Goal: Find specific fact: Find specific fact

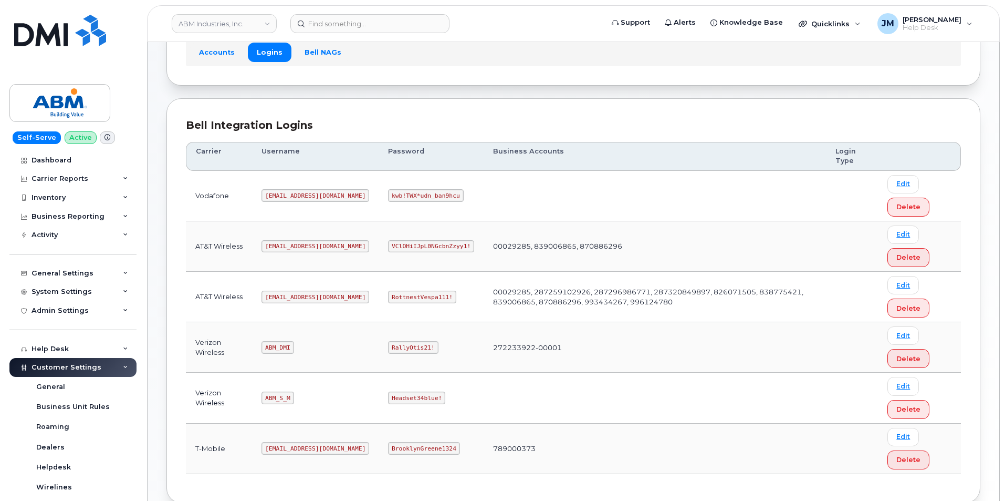
scroll to position [105, 0]
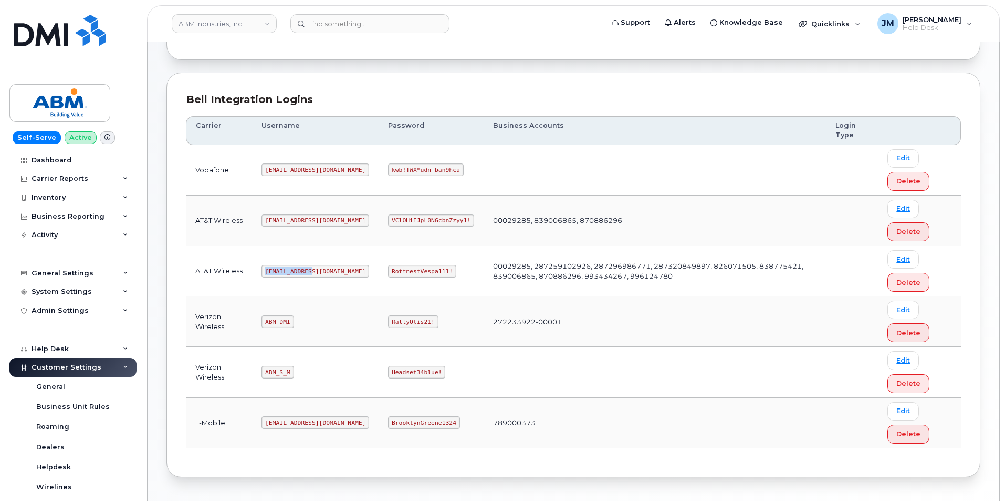
drag, startPoint x: 311, startPoint y: 271, endPoint x: 267, endPoint y: 276, distance: 44.4
click at [267, 276] on code "abm@dminc.com" at bounding box center [316, 271] width 108 height 13
copy code "abm@dminc.com"
drag, startPoint x: 410, startPoint y: 273, endPoint x: 349, endPoint y: 278, distance: 60.7
click at [379, 278] on td "RottnestVespa111!" at bounding box center [431, 271] width 105 height 50
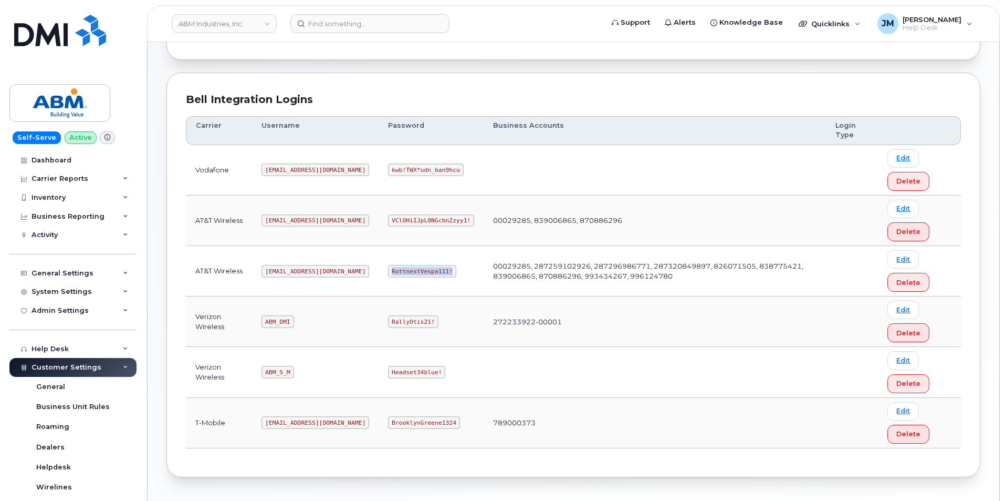
copy code "RottnestVespa111!"
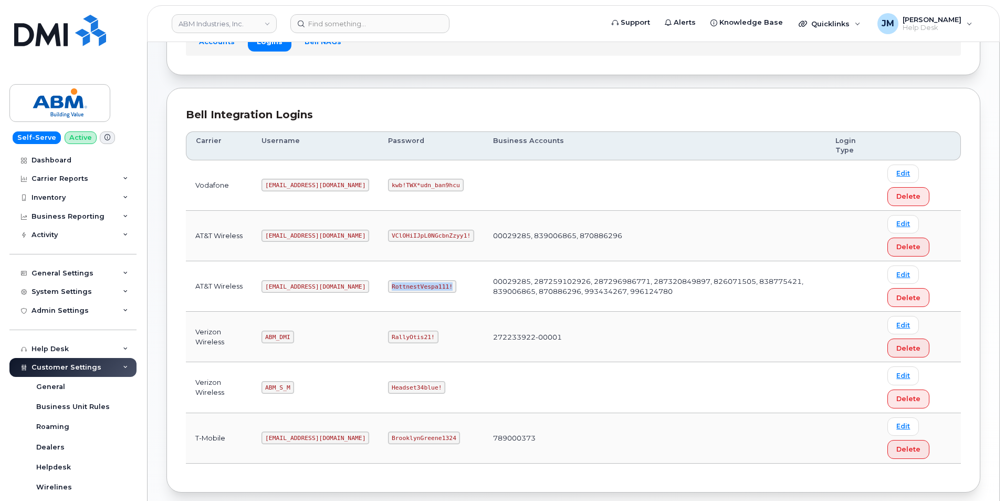
scroll to position [0, 0]
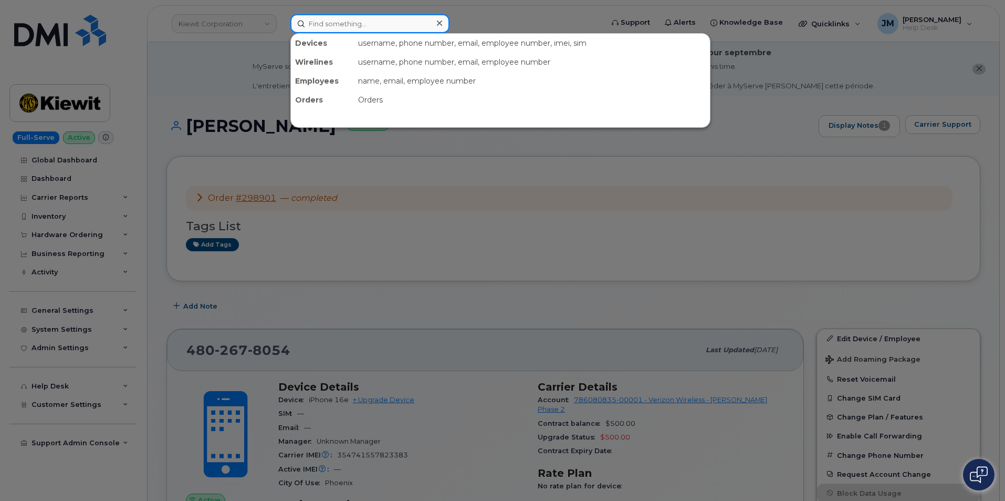
paste input "2067072609"
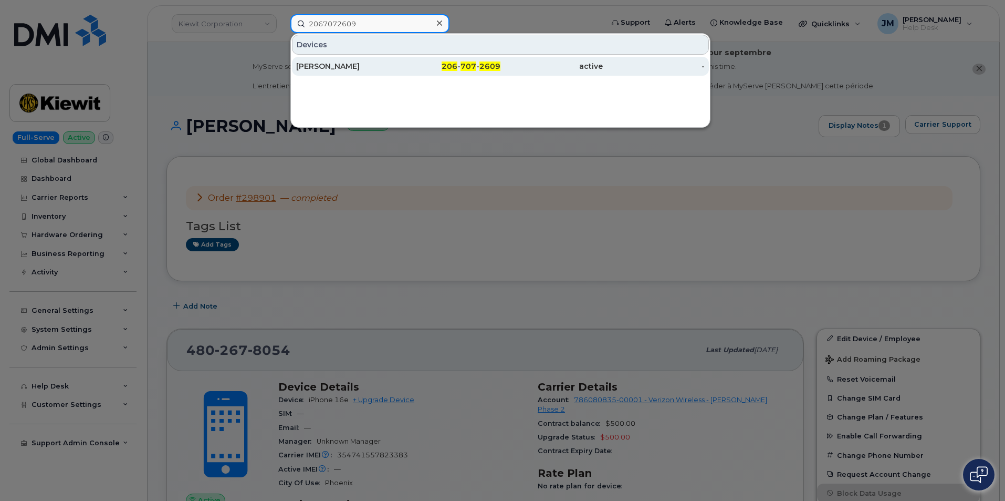
type input "2067072609"
click at [355, 65] on div "[PERSON_NAME]" at bounding box center [347, 66] width 102 height 11
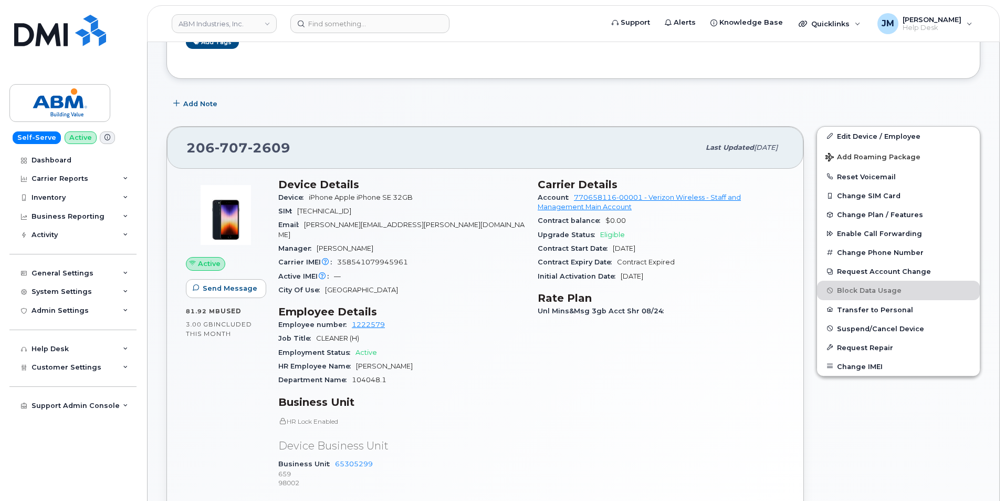
scroll to position [158, 0]
